Goal: Use online tool/utility: Utilize a website feature to perform a specific function

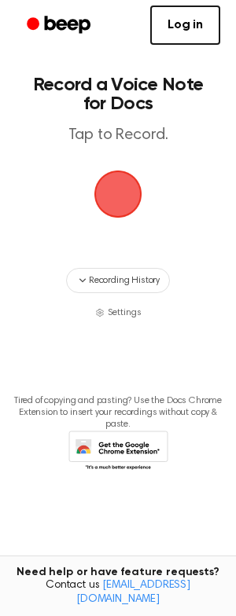
click at [123, 191] on span "button" at bounding box center [117, 194] width 63 height 63
click at [121, 196] on span "button" at bounding box center [118, 194] width 51 height 51
click at [117, 208] on span "button" at bounding box center [118, 194] width 44 height 44
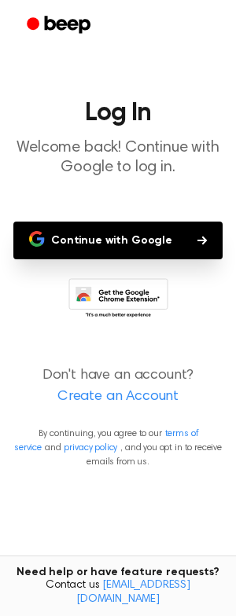
click at [110, 245] on button "Continue with Google" at bounding box center [117, 241] width 209 height 38
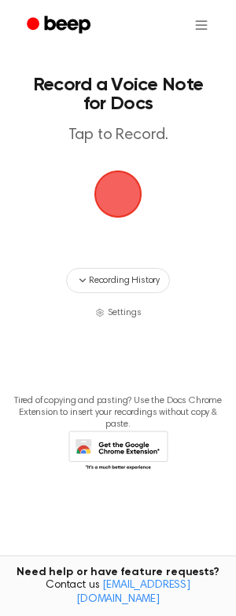
click at [130, 189] on span "button" at bounding box center [118, 194] width 51 height 51
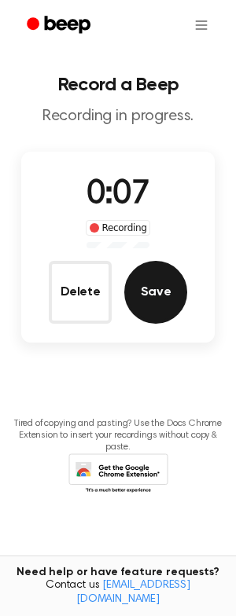
click at [149, 292] on button "Save" at bounding box center [155, 292] width 63 height 63
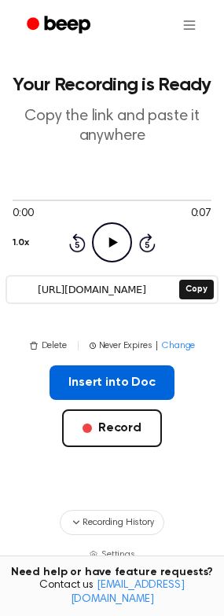
click at [90, 381] on button "Insert into Doc" at bounding box center [112, 383] width 125 height 35
